Goal: Transaction & Acquisition: Purchase product/service

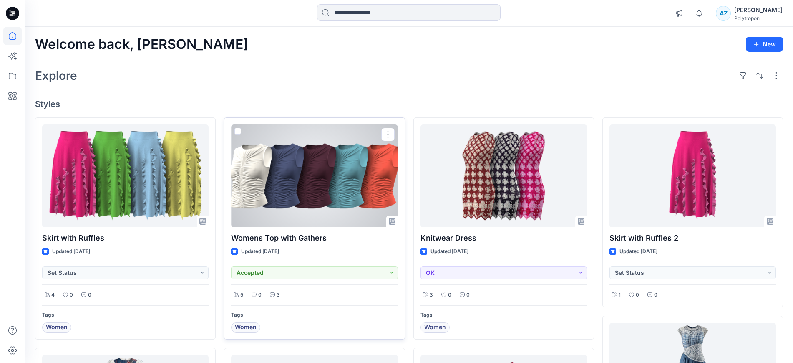
click at [282, 174] on div at bounding box center [314, 175] width 166 height 103
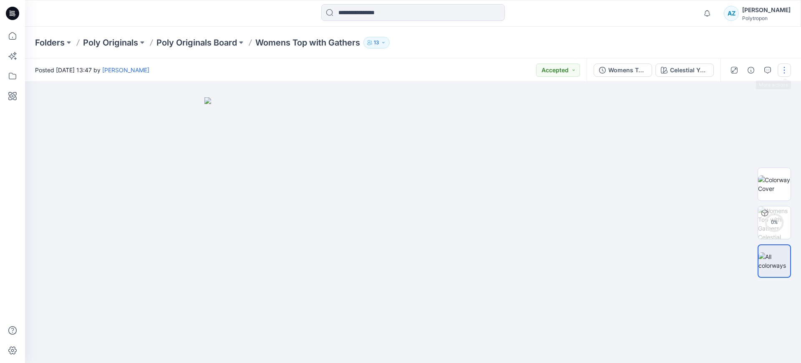
click at [784, 68] on button "button" at bounding box center [784, 69] width 13 height 13
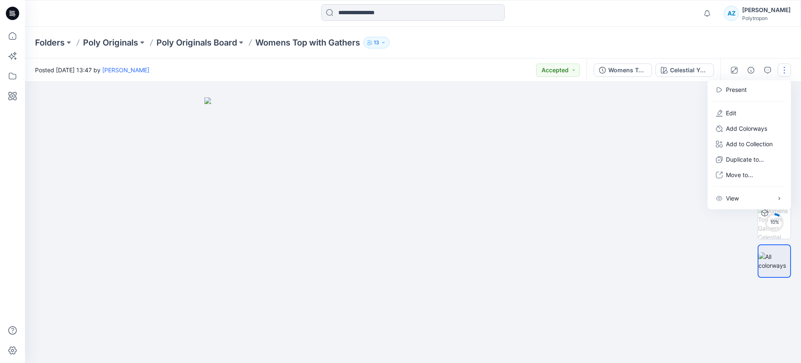
drag, startPoint x: 632, startPoint y: 144, endPoint x: 670, endPoint y: 154, distance: 39.7
click at [632, 144] on div at bounding box center [413, 222] width 776 height 281
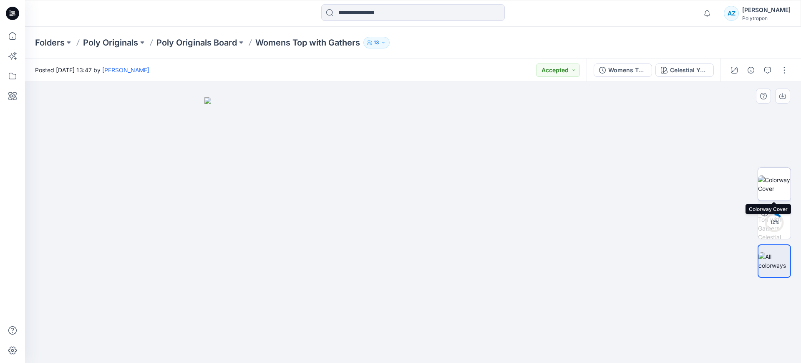
click at [772, 177] on img at bounding box center [774, 184] width 33 height 18
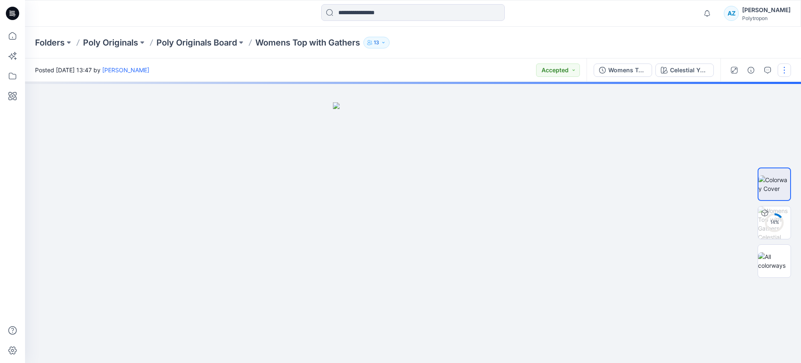
click at [788, 71] on button "button" at bounding box center [784, 69] width 13 height 13
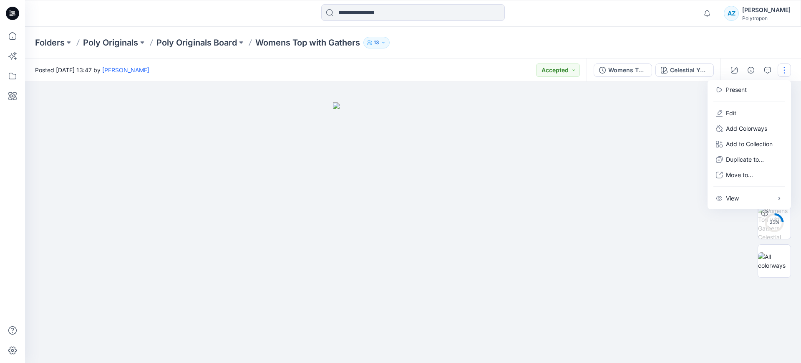
click at [651, 125] on div at bounding box center [413, 222] width 776 height 281
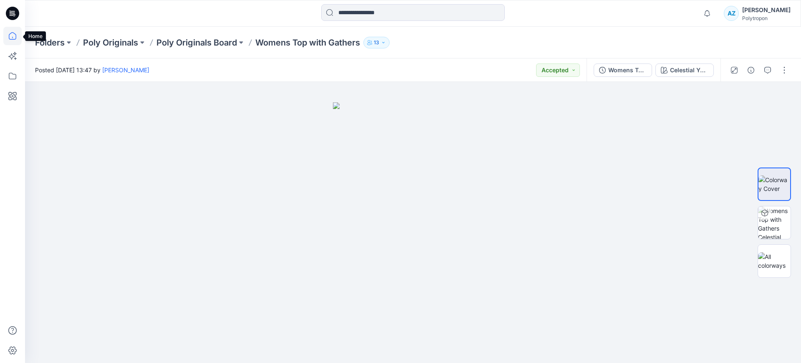
click at [8, 33] on icon at bounding box center [12, 36] width 18 height 18
